Goal: Information Seeking & Learning: Learn about a topic

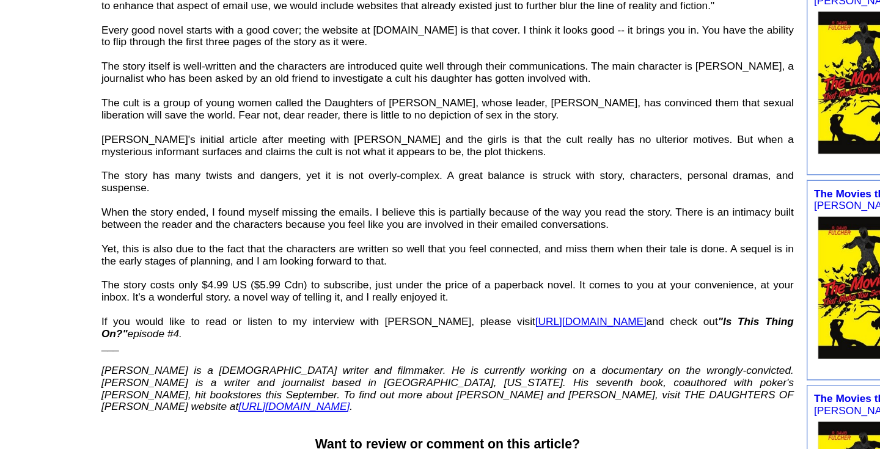
scroll to position [363, 0]
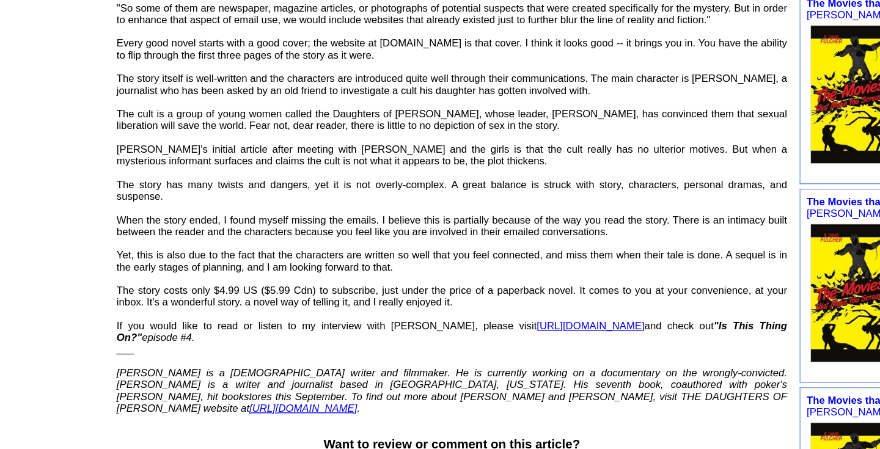
click at [510, 358] on link "[URL][DOMAIN_NAME]" at bounding box center [522, 352] width 84 height 9
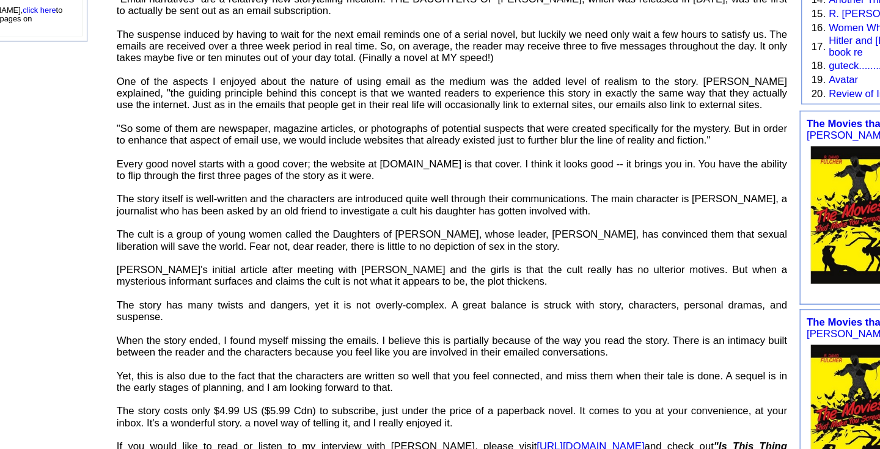
scroll to position [367, 0]
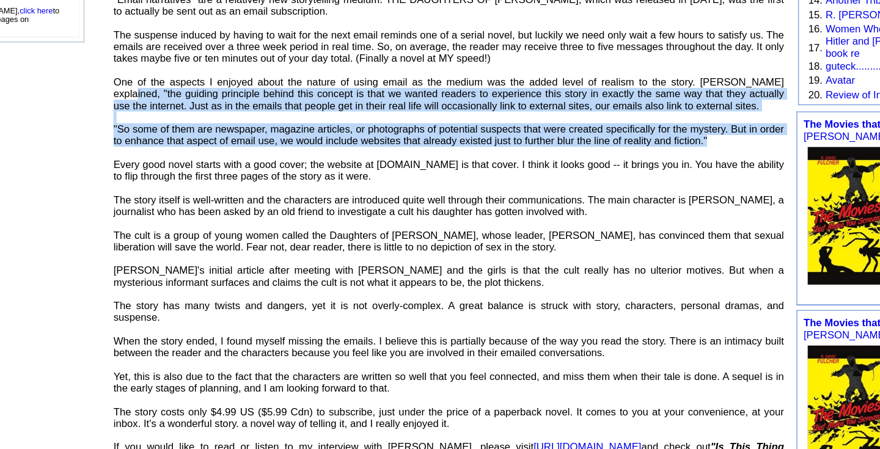
drag, startPoint x: 661, startPoint y: 64, endPoint x: 663, endPoint y: 114, distance: 49.6
click at [663, 114] on p "I recently discovered a unique "email mystery" called THE DAUGHTERS OF [PERSON_…" at bounding box center [414, 155] width 522 height 523
copy font ""the guiding principle behind this concept is that we wanted readers to experie…"
